Goal: Check status: Check status

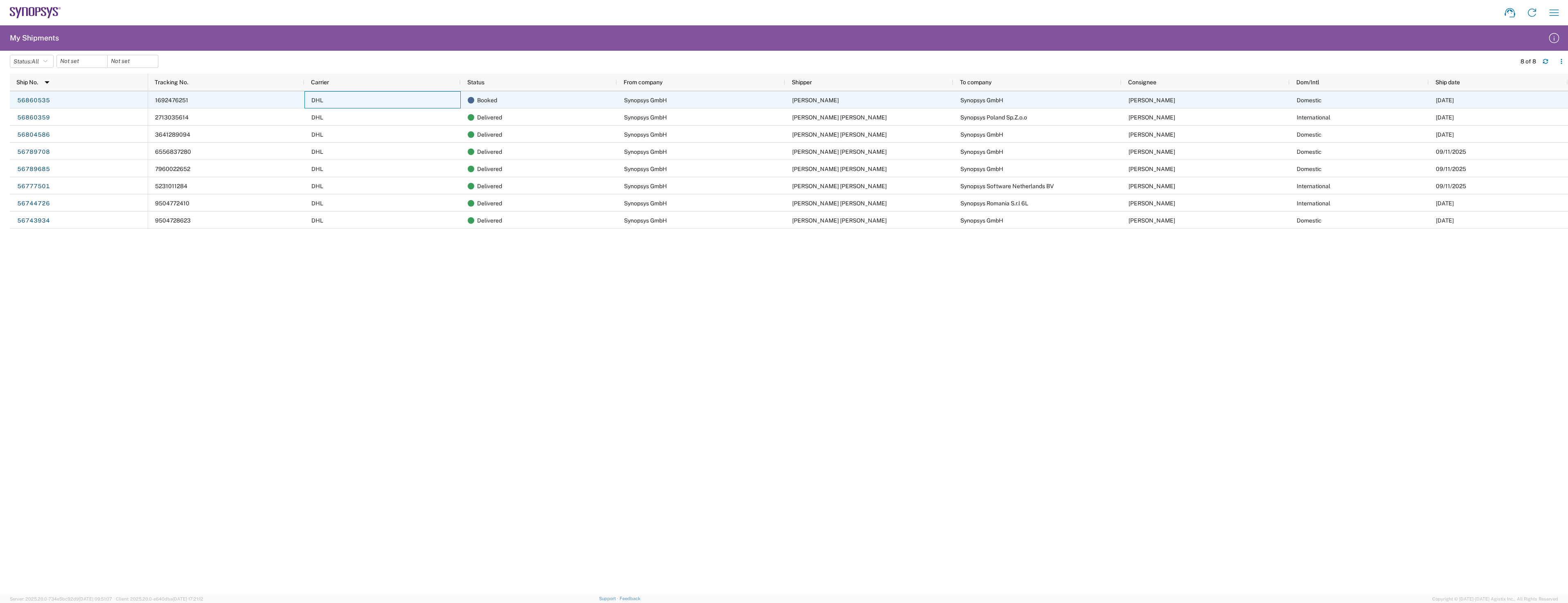
click at [80, 99] on div "56860535" at bounding box center [79, 100] width 138 height 17
click at [32, 99] on link "56860535" at bounding box center [33, 101] width 33 height 13
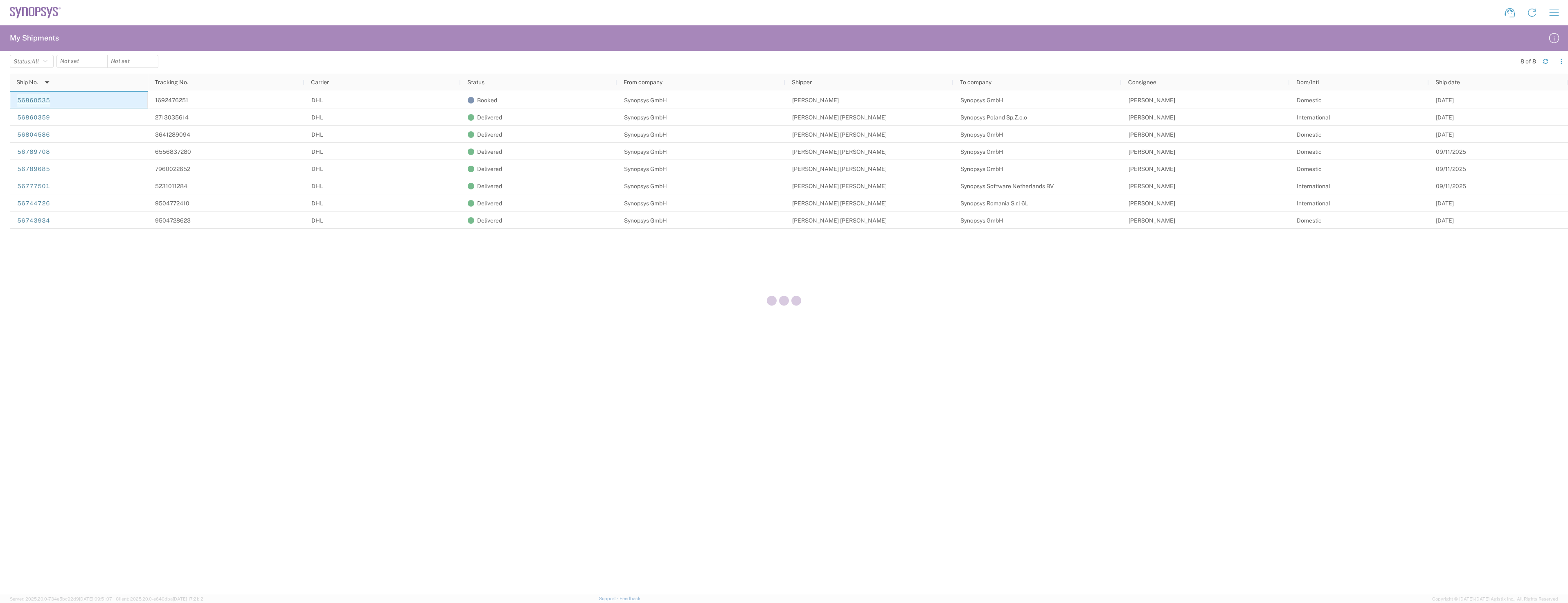
click at [32, 99] on div at bounding box center [784, 301] width 1568 height 603
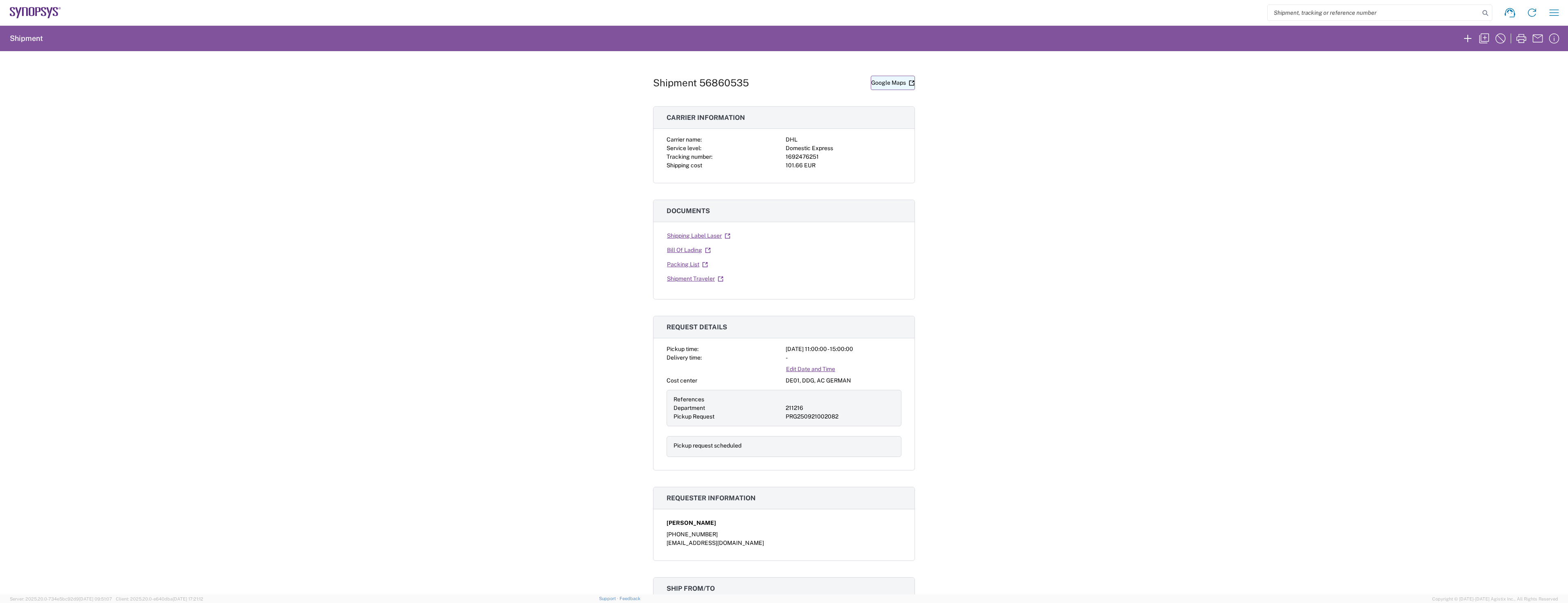
click at [902, 83] on link "Google Maps" at bounding box center [893, 83] width 44 height 15
